Goal: Information Seeking & Learning: Learn about a topic

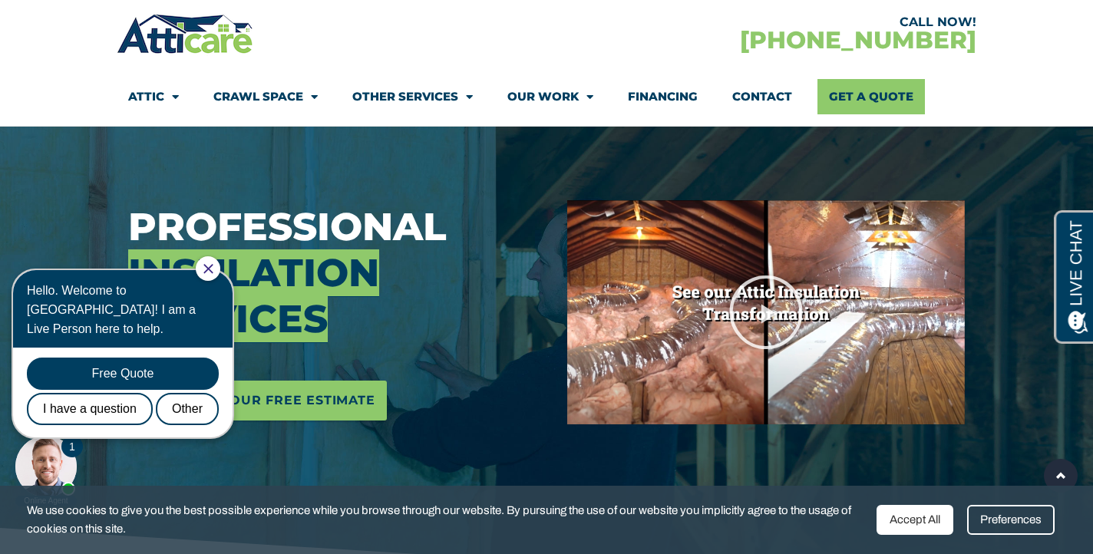
click at [213, 271] on icon "Close Chat" at bounding box center [208, 269] width 10 height 10
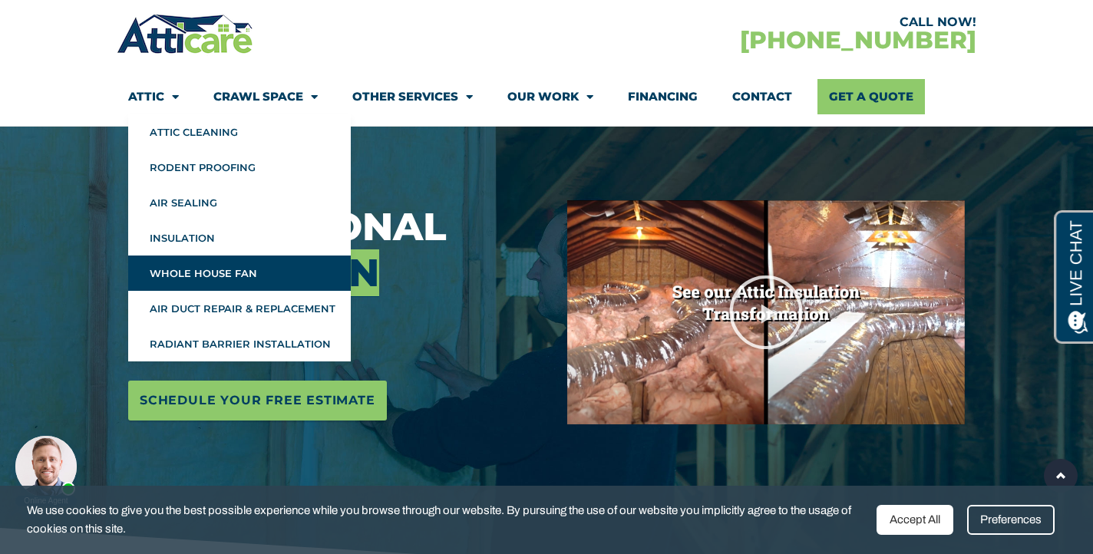
click at [177, 277] on link "Whole House Fan" at bounding box center [239, 273] width 223 height 35
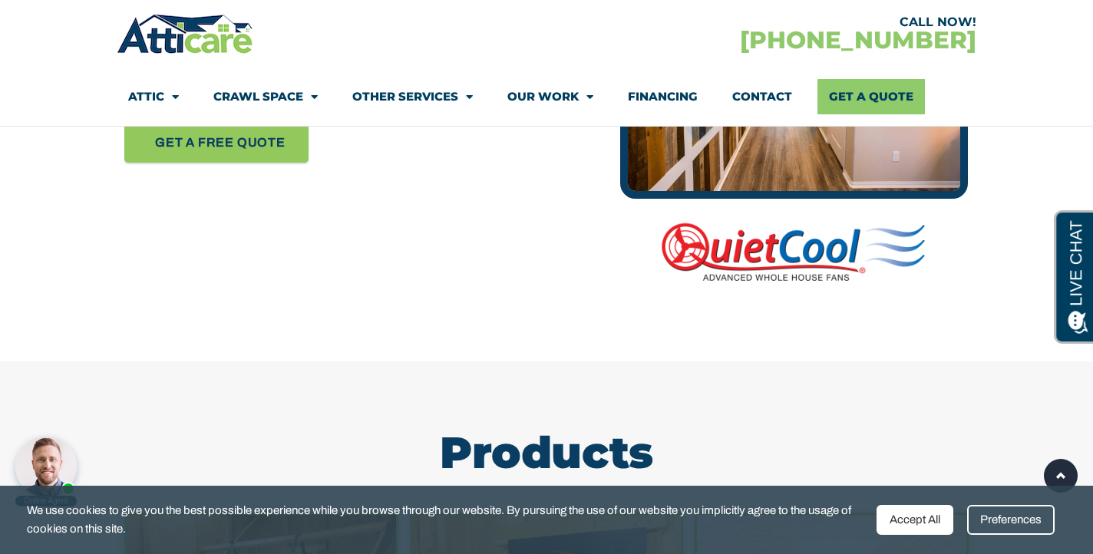
scroll to position [1071, 0]
